Goal: Ask a question: Seek information or help from site administrators or community

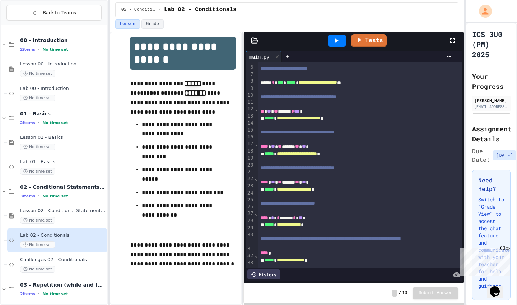
scroll to position [35, 0]
click at [332, 44] on div at bounding box center [337, 40] width 18 height 12
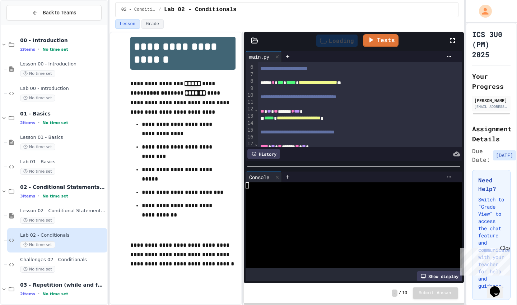
click at [284, 190] on div at bounding box center [351, 191] width 210 height 6
click at [323, 186] on div "What is your grade?" at bounding box center [351, 185] width 210 height 6
click at [342, 47] on div at bounding box center [337, 40] width 25 height 19
click at [336, 37] on icon at bounding box center [336, 40] width 9 height 9
click at [335, 195] on div at bounding box center [351, 197] width 210 height 6
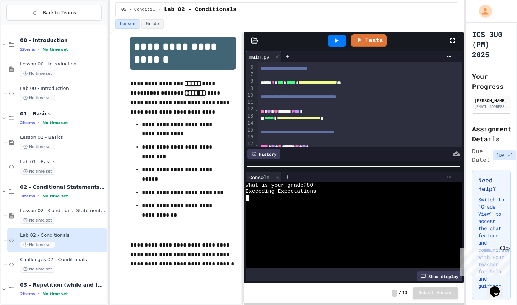
click at [333, 206] on div at bounding box center [351, 203] width 210 height 6
click at [334, 40] on icon at bounding box center [336, 40] width 9 height 9
click at [319, 192] on div at bounding box center [351, 191] width 210 height 6
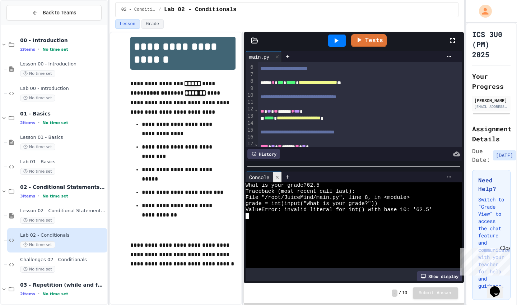
click at [278, 174] on div at bounding box center [277, 177] width 9 height 10
